Goal: Navigation & Orientation: Find specific page/section

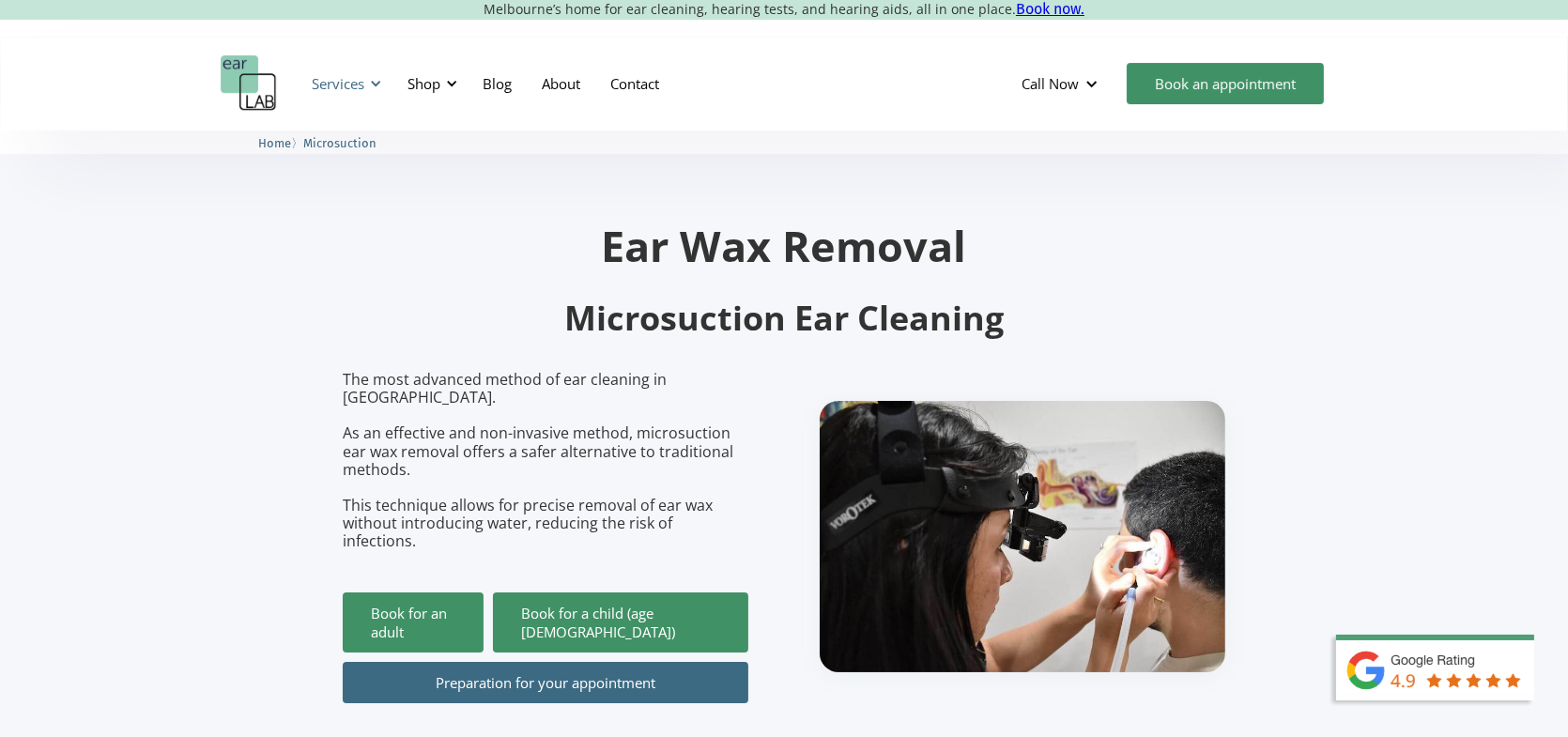
click at [367, 78] on div "Services" at bounding box center [343, 84] width 86 height 57
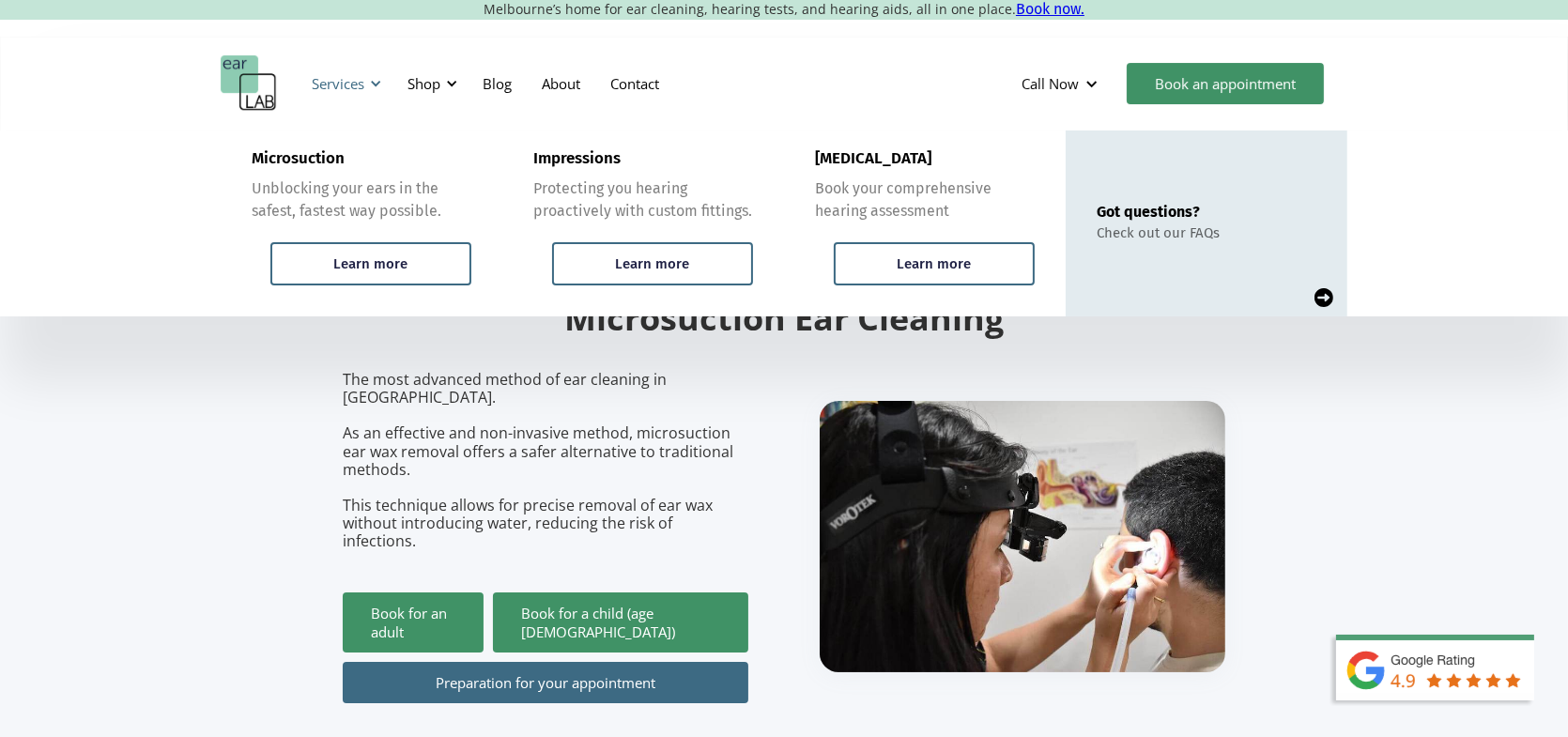
click at [367, 78] on div "Services" at bounding box center [343, 84] width 86 height 57
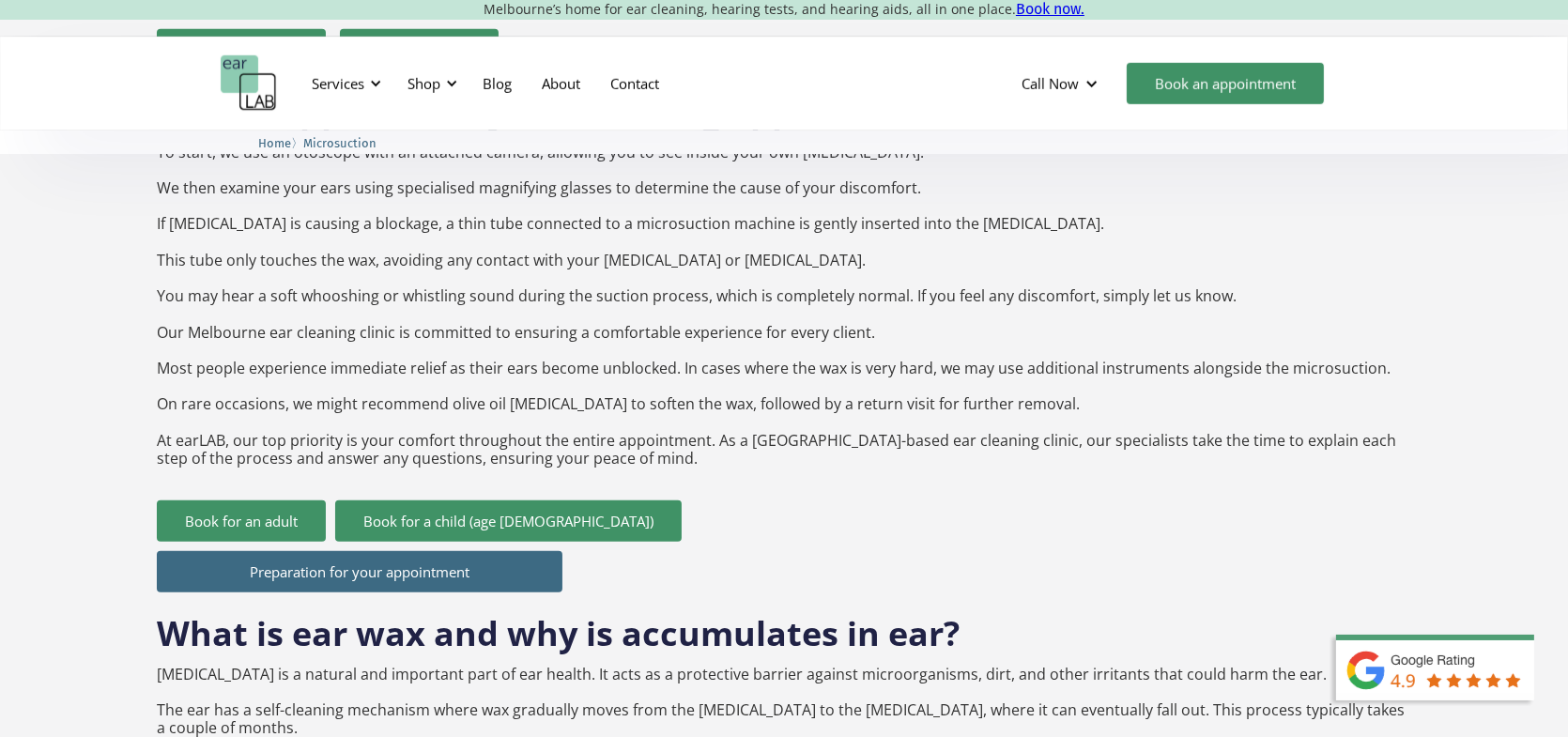
scroll to position [1784, 0]
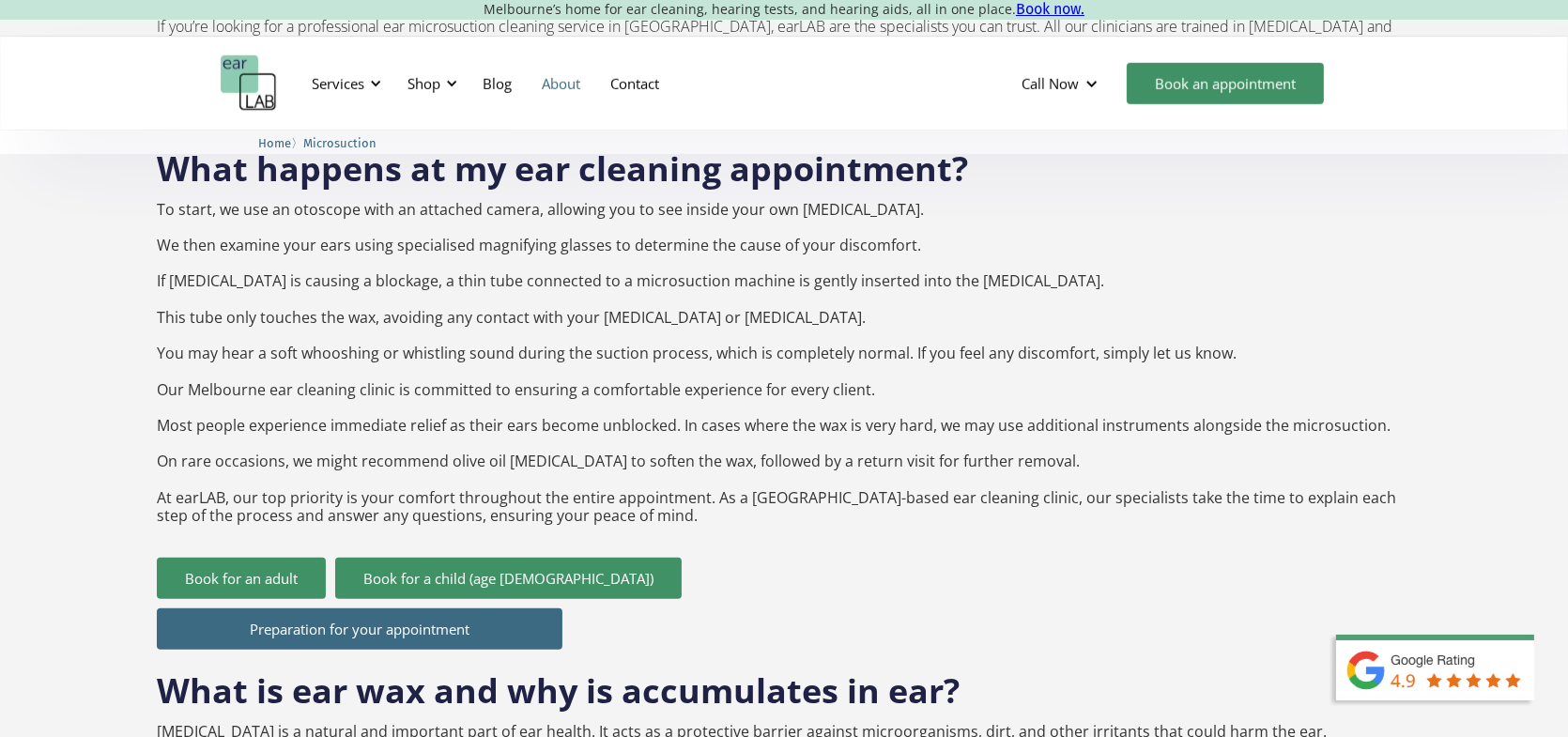
click at [563, 86] on link "About" at bounding box center [561, 84] width 68 height 55
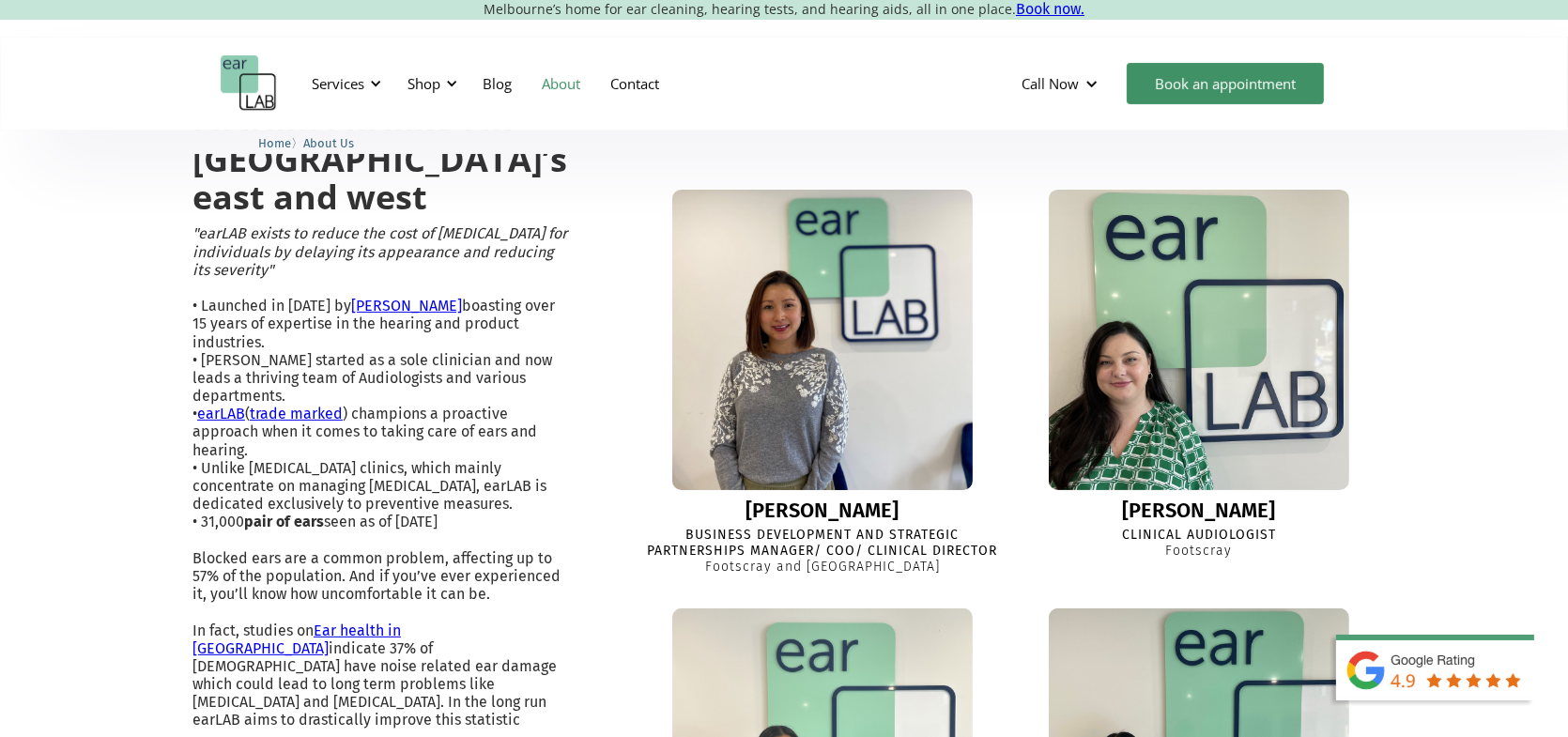
scroll to position [563, 0]
